Goal: Find specific page/section: Find specific page/section

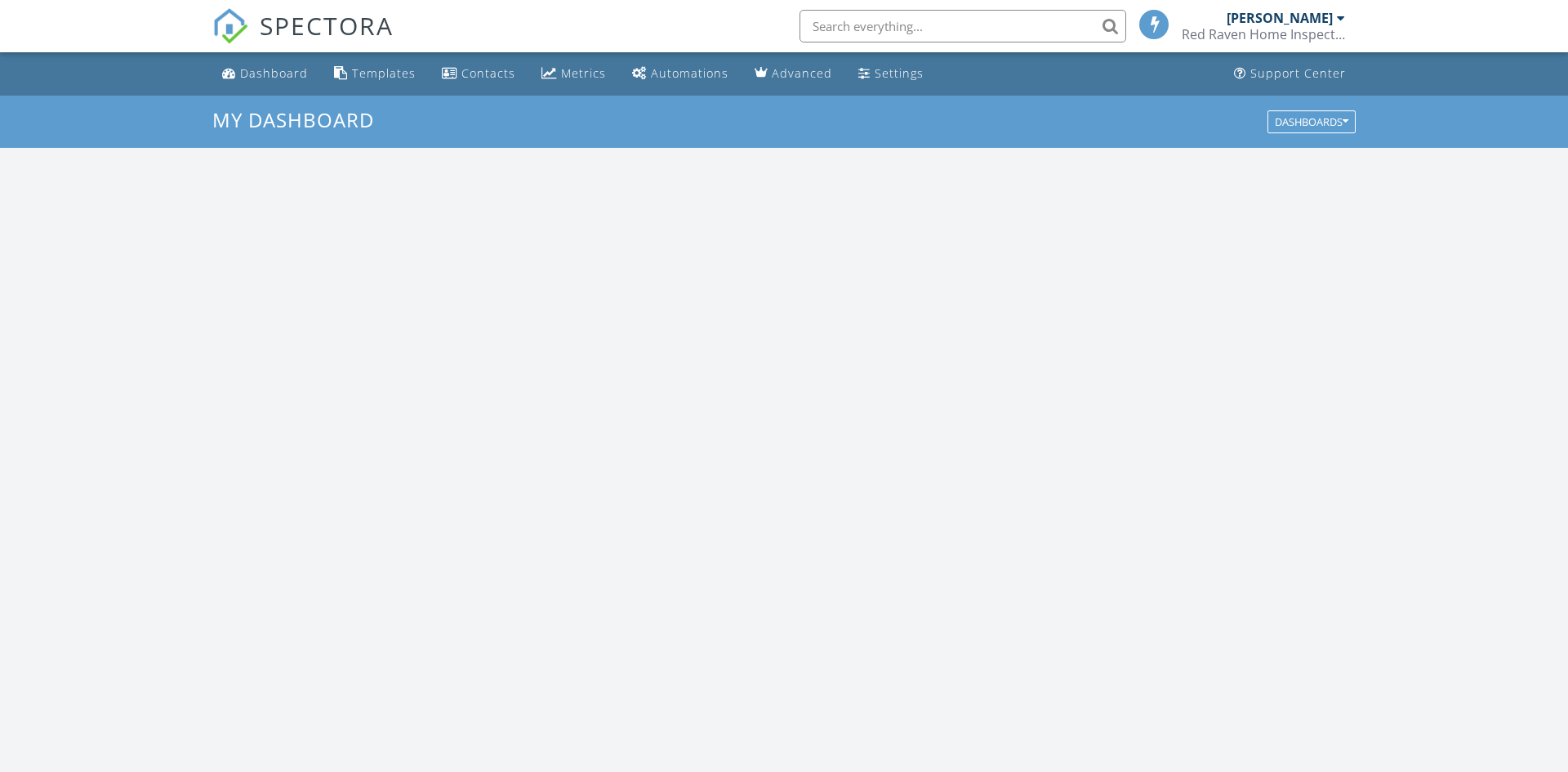
scroll to position [1488, 1569]
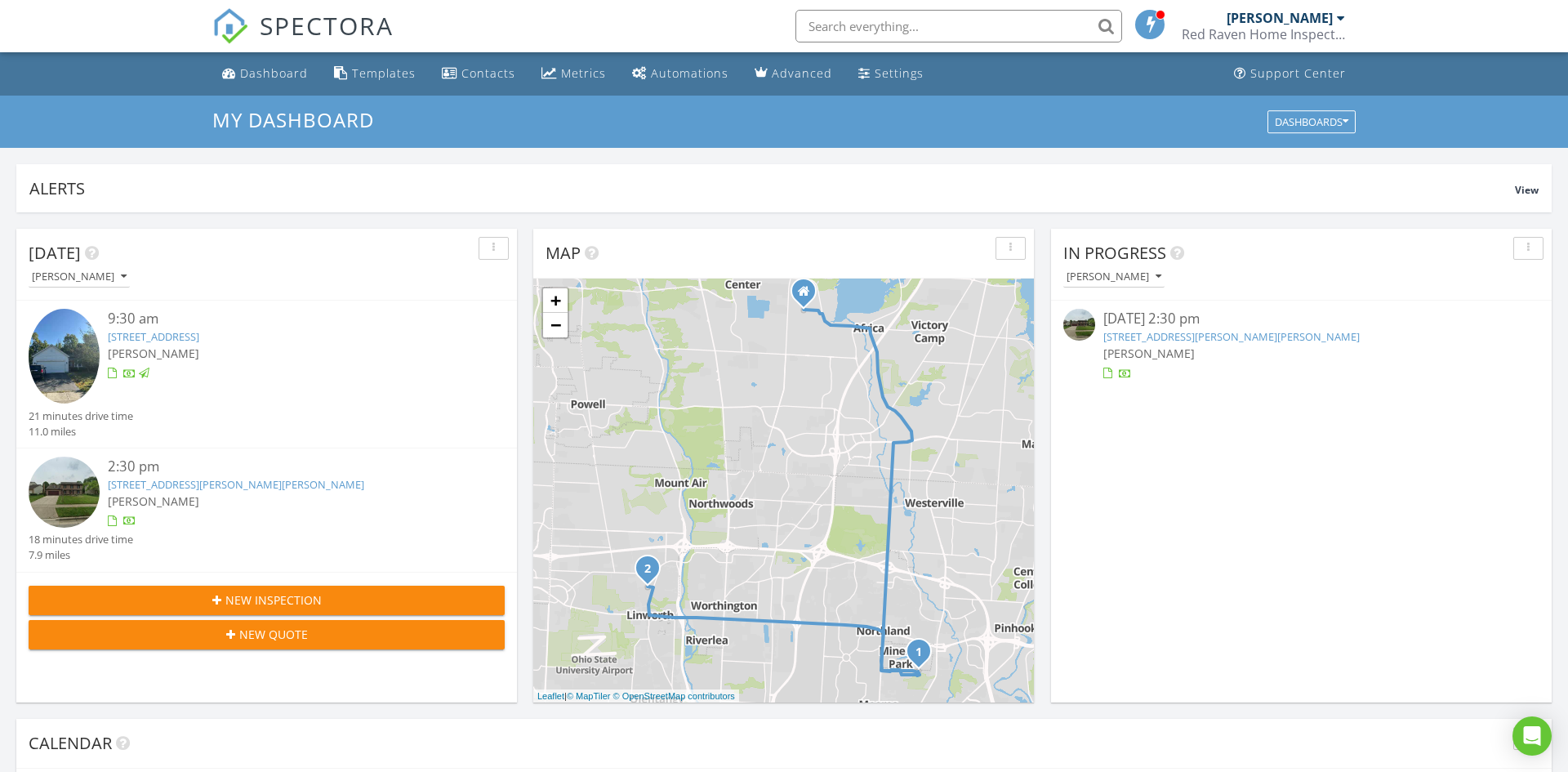
click at [212, 491] on link "[STREET_ADDRESS][PERSON_NAME][PERSON_NAME]" at bounding box center [236, 484] width 256 height 15
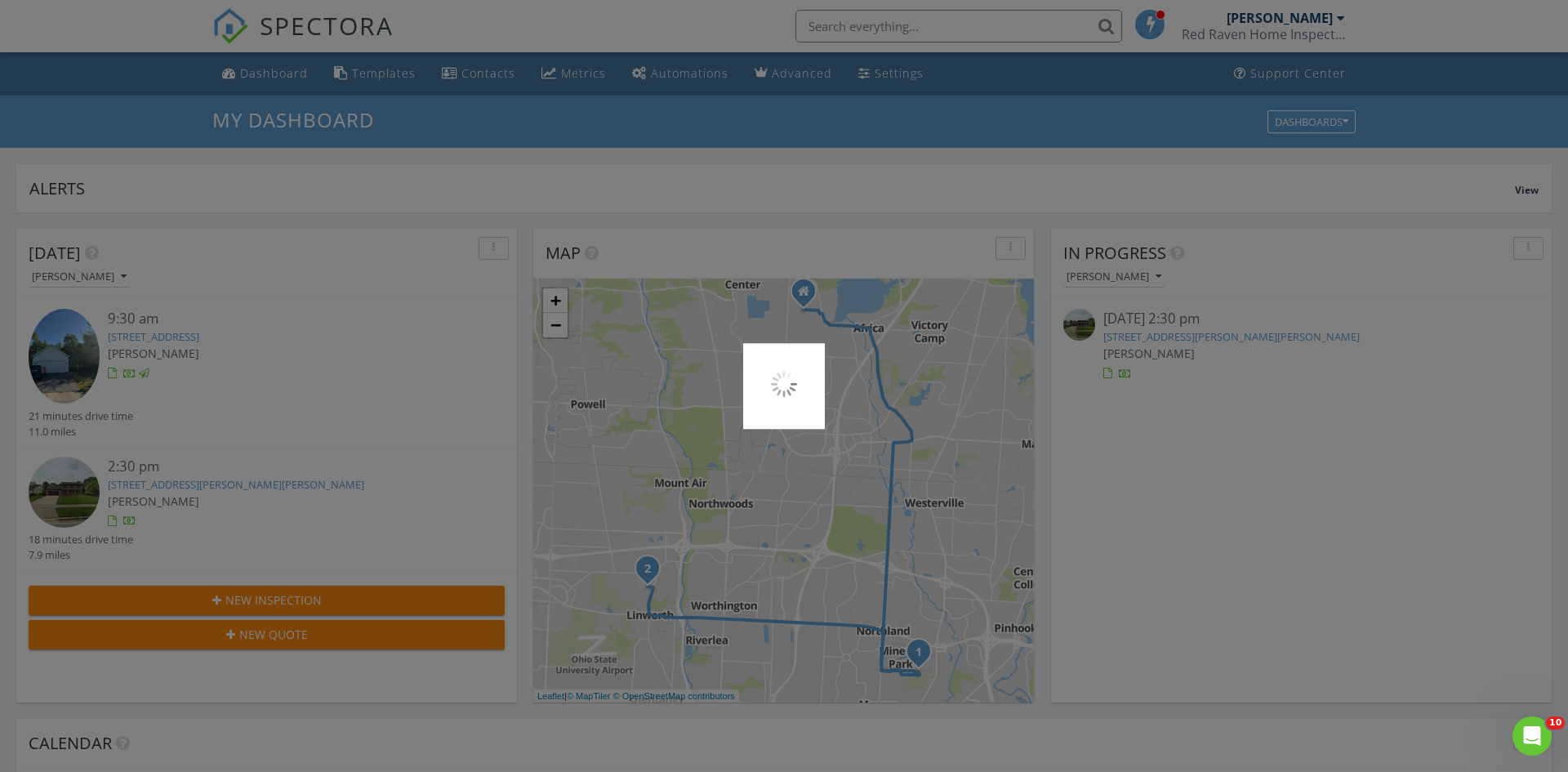
scroll to position [0, 0]
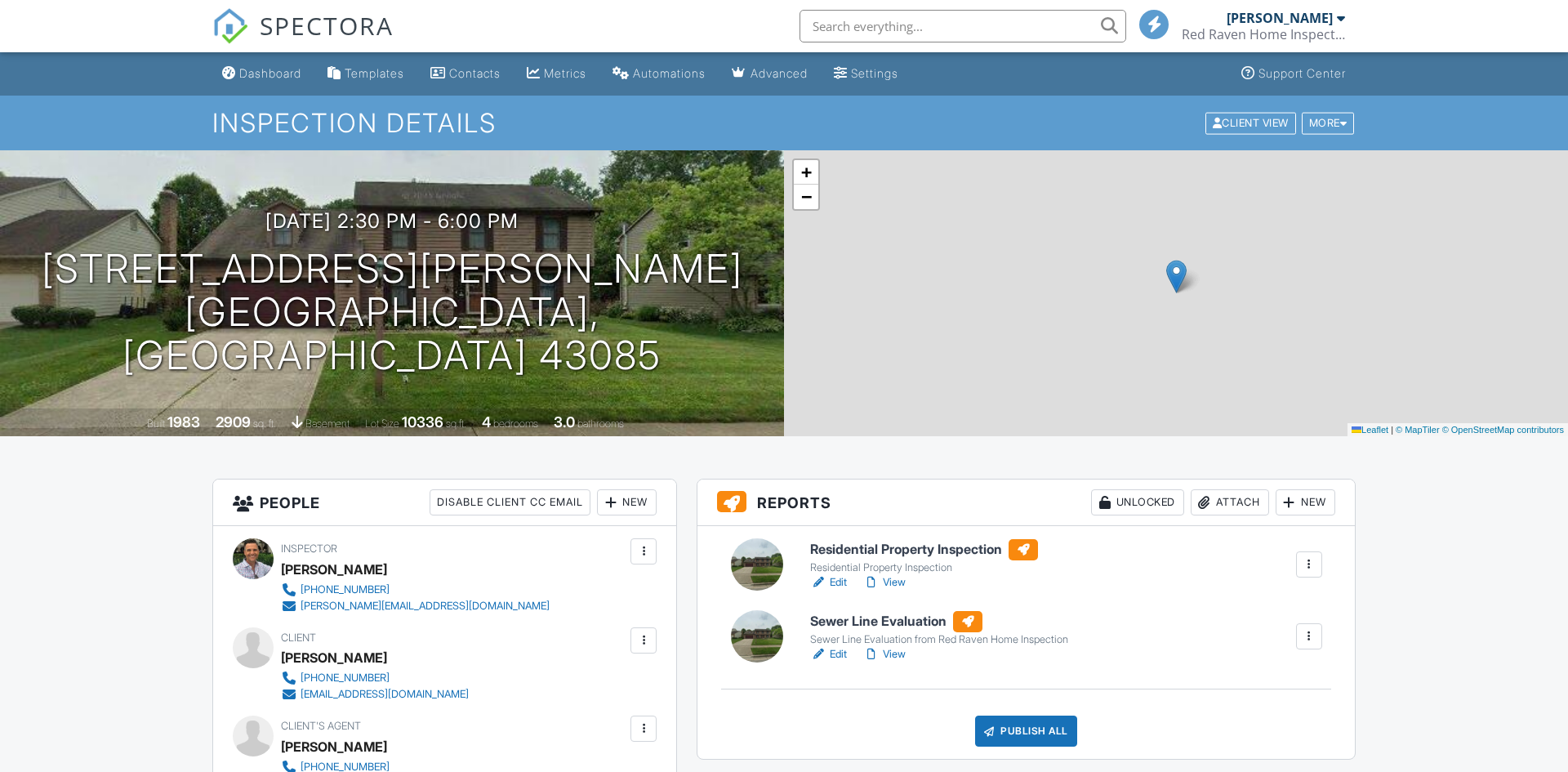
click at [910, 621] on h6 "Sewer Line Evaluation" at bounding box center [939, 621] width 258 height 21
